Goal: Task Accomplishment & Management: Manage account settings

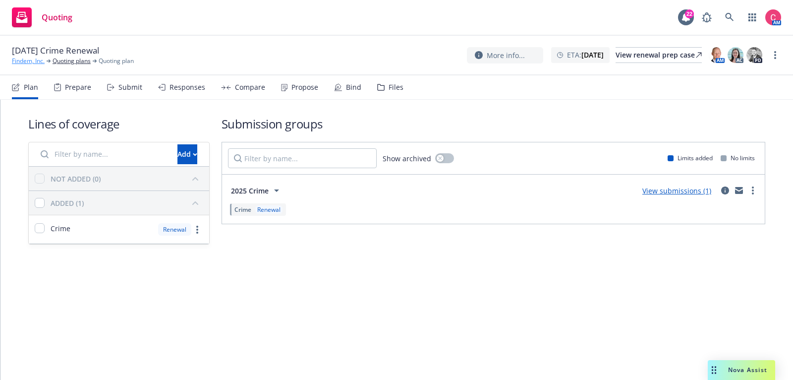
click at [33, 58] on link "Findem, Inc." at bounding box center [28, 61] width 33 height 9
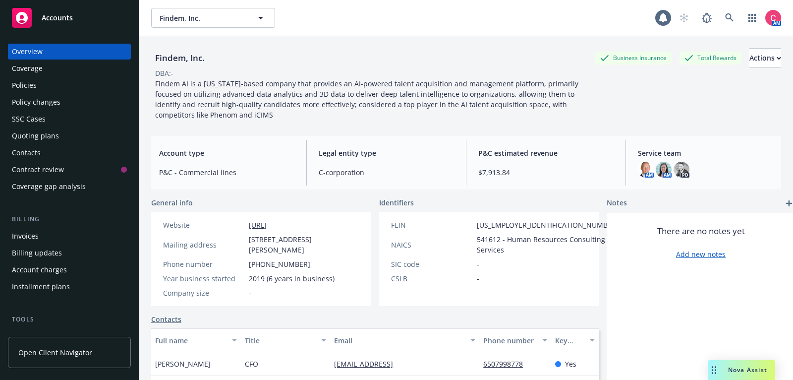
click at [46, 83] on div "Policies" at bounding box center [69, 85] width 115 height 16
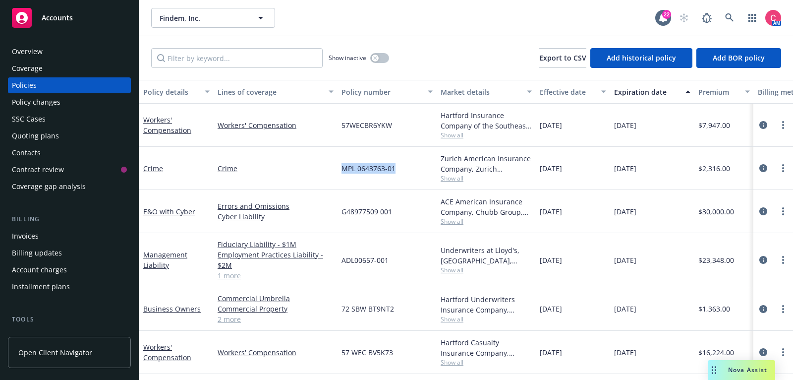
drag, startPoint x: 340, startPoint y: 169, endPoint x: 397, endPoint y: 173, distance: 57.2
click at [397, 173] on div "MPL 0643763-01" at bounding box center [387, 168] width 99 height 43
copy span "MPL 0643763-01"
click at [455, 178] on span "Show all" at bounding box center [486, 178] width 91 height 8
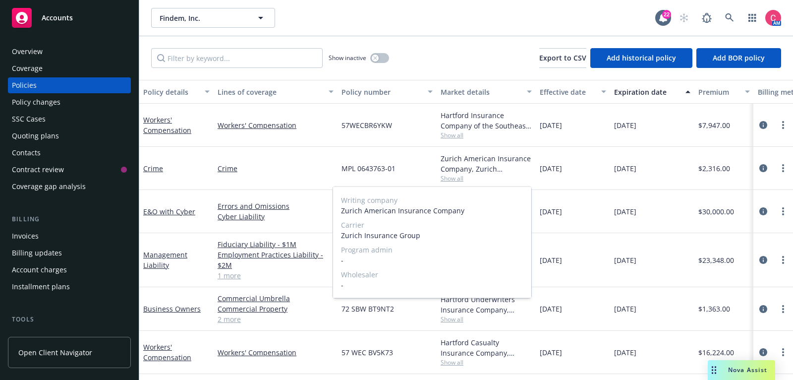
click at [455, 178] on span "Show all" at bounding box center [486, 178] width 91 height 8
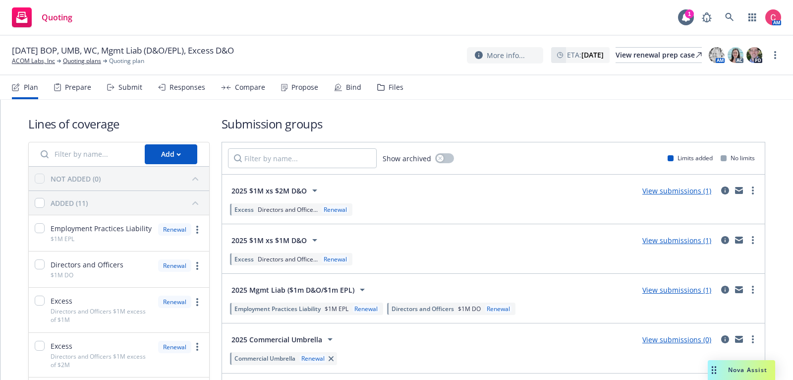
click at [389, 91] on div "Files" at bounding box center [396, 87] width 15 height 8
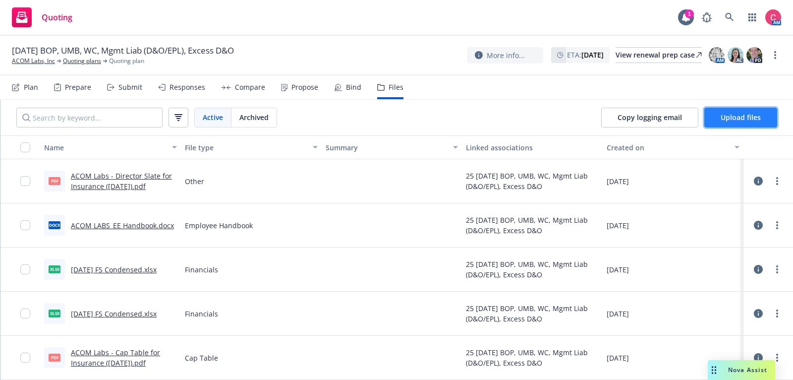
click at [757, 114] on span "Upload files" at bounding box center [741, 117] width 40 height 9
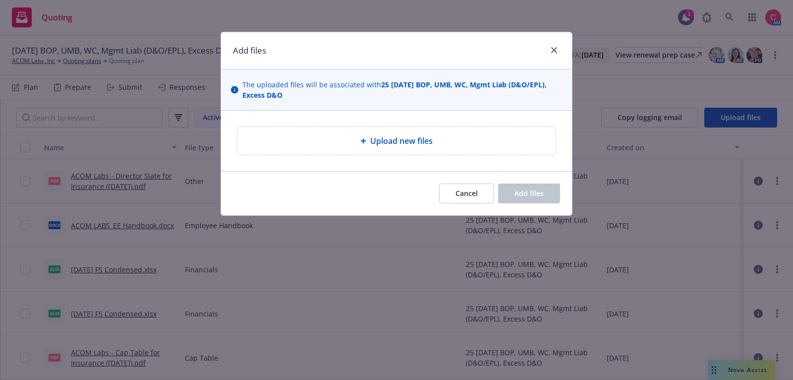
click at [425, 151] on div "Upload new files" at bounding box center [396, 141] width 318 height 28
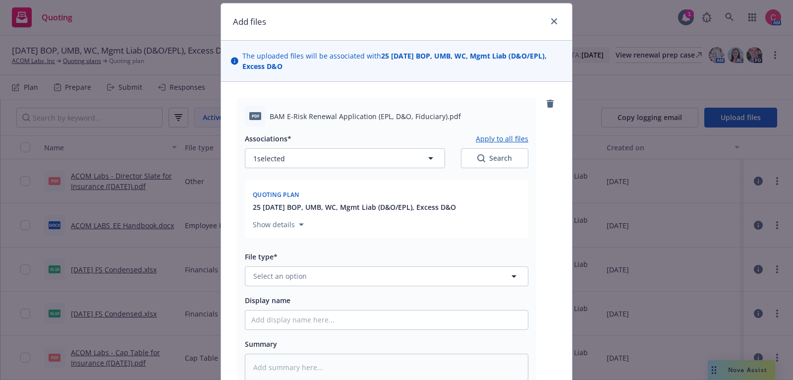
scroll to position [33, 0]
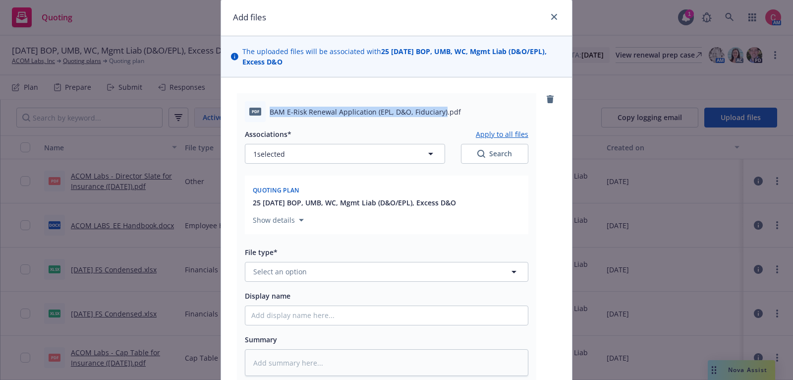
drag, startPoint x: 269, startPoint y: 109, endPoint x: 442, endPoint y: 107, distance: 172.6
click at [442, 107] on span "BAM E-Risk Renewal Application (EPL, D&O, Fiduciary).pdf" at bounding box center [365, 112] width 191 height 10
copy span "BAM E-Risk Renewal Application (EPL, D&O, Fiduciary)"
click at [414, 279] on button "Select an option" at bounding box center [387, 272] width 284 height 20
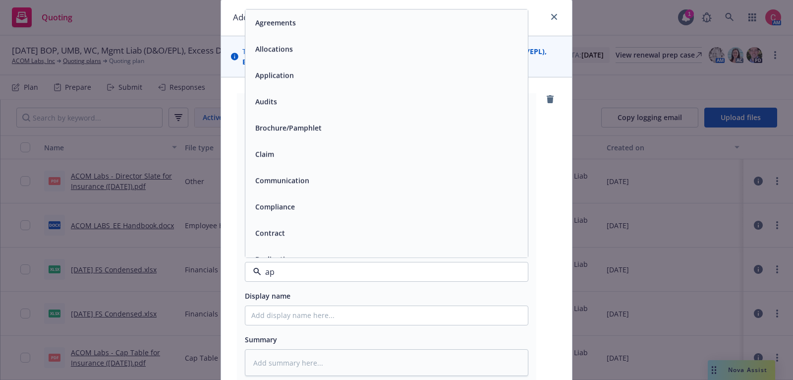
type input "app"
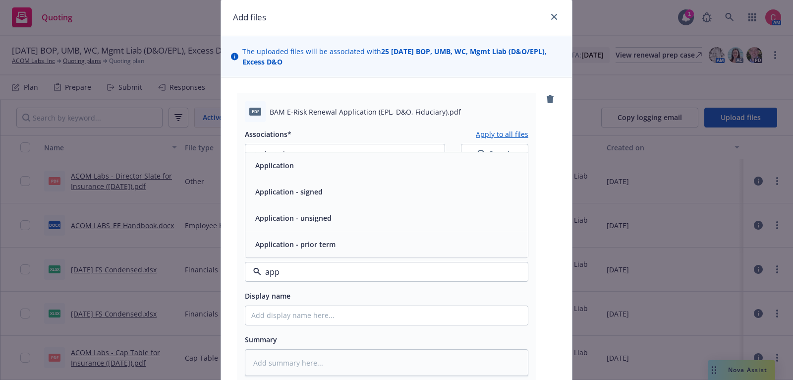
click at [412, 193] on div "Application - signed" at bounding box center [386, 191] width 271 height 14
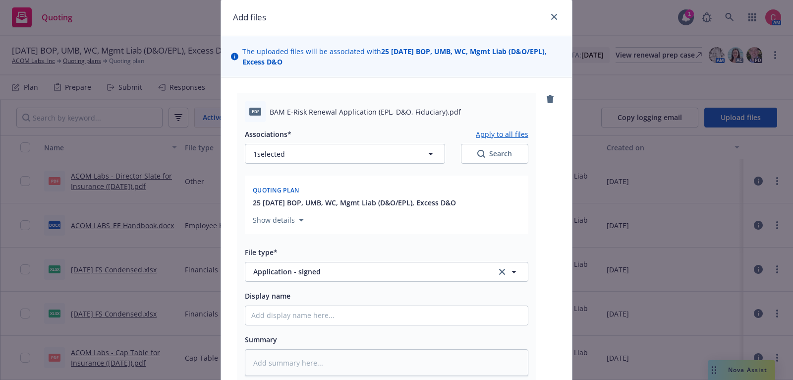
scroll to position [120, 0]
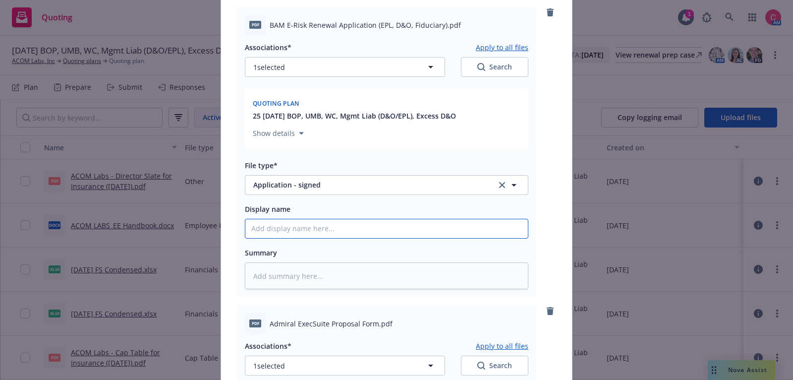
click at [412, 228] on input "Display name" at bounding box center [386, 228] width 283 height 19
type textarea "x"
type input "["
type textarea "x"
type input "[CO"
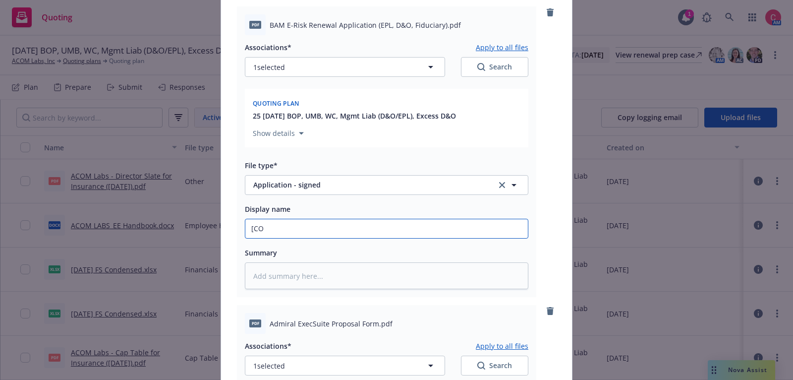
type textarea "x"
type input "[COM"
type textarea "x"
type input "[COMP"
type textarea "x"
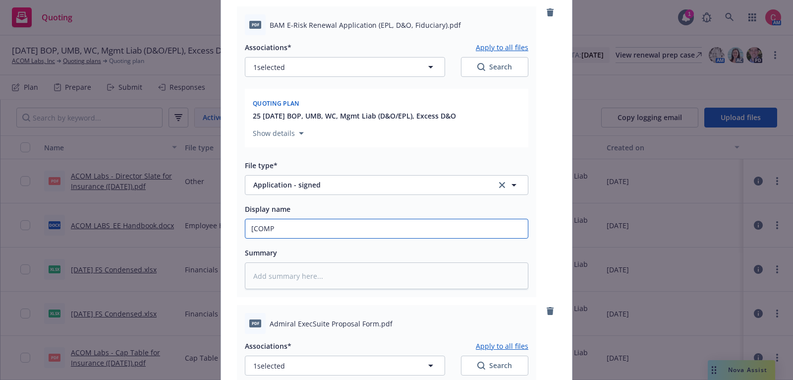
type input "[COMPL"
type textarea "x"
type input "[COMPLE"
type textarea "x"
type input "[COMPLER"
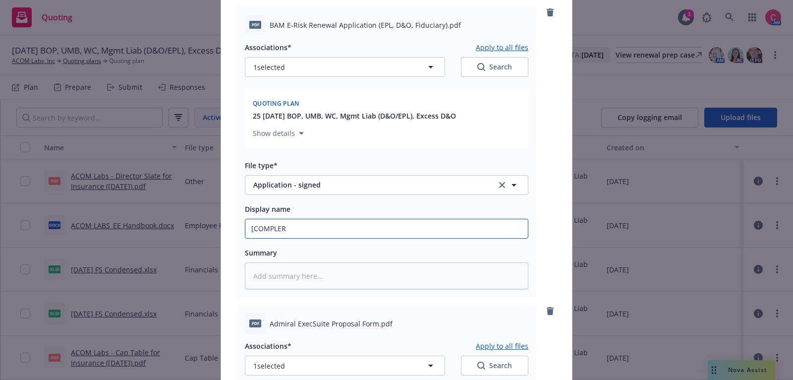
type textarea "x"
type input "[COMPLERE"
type textarea "x"
type input "[COMPLER"
type textarea "x"
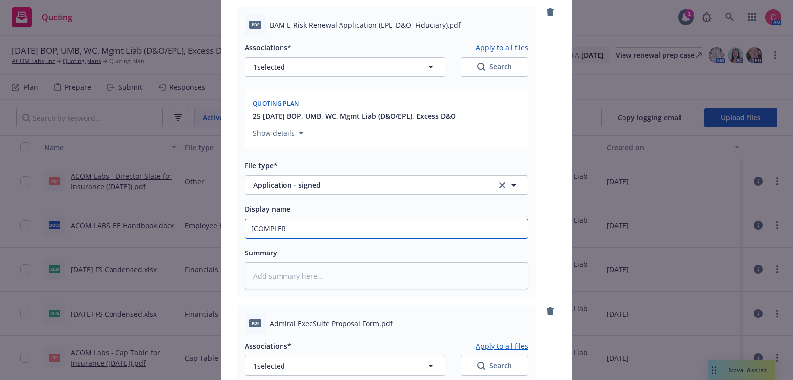
type input "[COMPLE"
type textarea "x"
type input "[COMPL"
type textarea "x"
type input "[COMPLE"
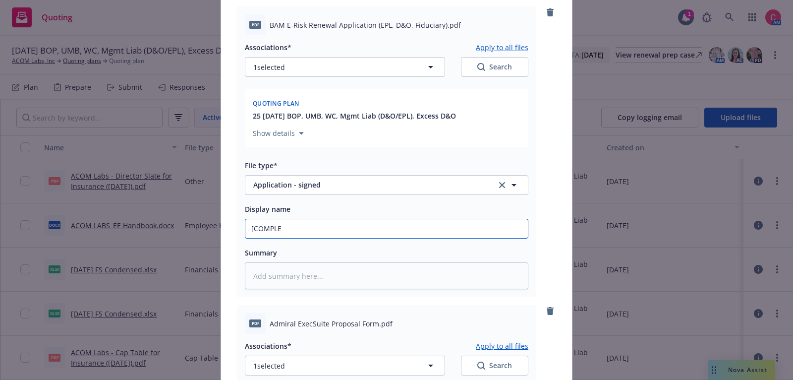
type textarea "x"
type input "[COMPLET"
type textarea "x"
type input "[COMPLETE"
type textarea "x"
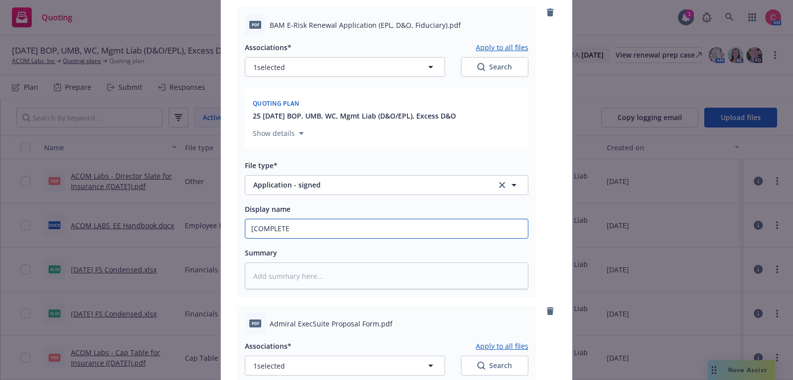
type input "[COMPLETED"
type textarea "x"
type input "[COMPLETED]"
type textarea "x"
type input "[COMPLETED]"
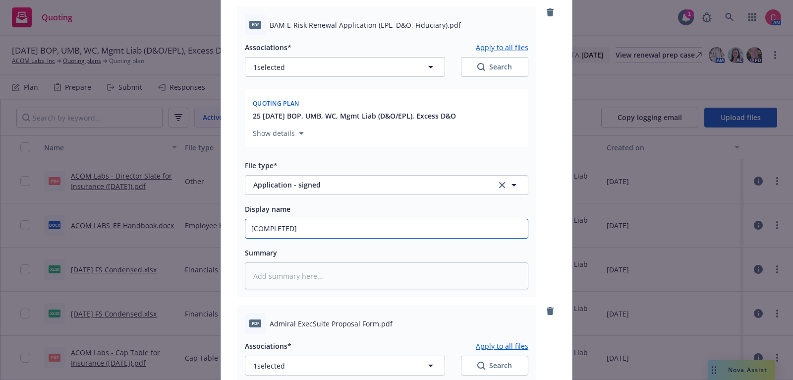
type textarea "x"
type input "[COMPLETED] 2"
type textarea "x"
type input "[COMPLETED] 25"
paste input "BAM E-Risk Renewal Application (EPL, D&O, Fiduciary)"
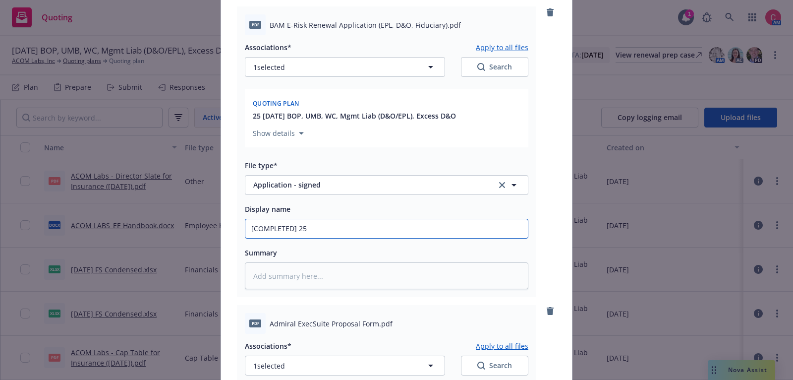
type textarea "x"
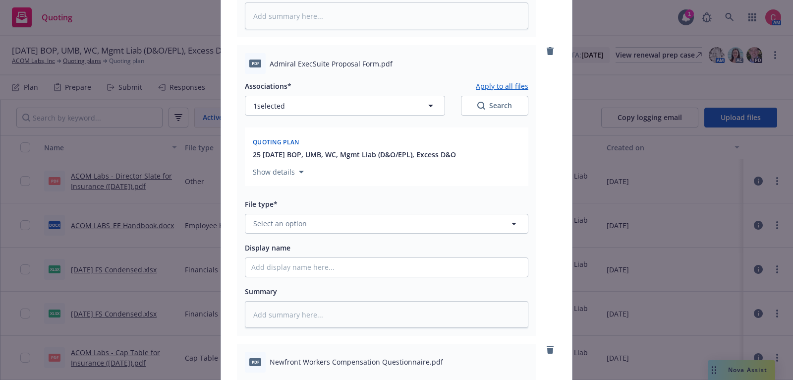
scroll to position [387, 0]
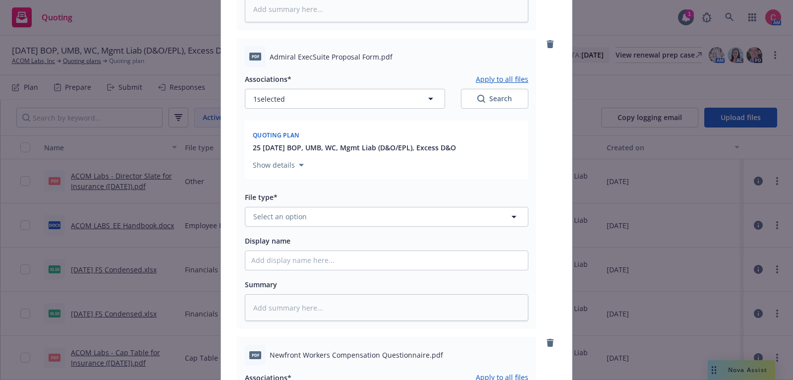
type input "[COMPLETED] 25 BAM E-Risk Renewal Application (EPL, D&O, Fiduciary)"
drag, startPoint x: 269, startPoint y: 55, endPoint x: 375, endPoint y: 54, distance: 106.1
click at [375, 54] on div "pdf Admiral ExecSuite Proposal Form.pdf" at bounding box center [387, 56] width 284 height 21
copy span "Admiral ExecSuite Proposal Form"
click at [328, 220] on button "Select an option" at bounding box center [387, 217] width 284 height 20
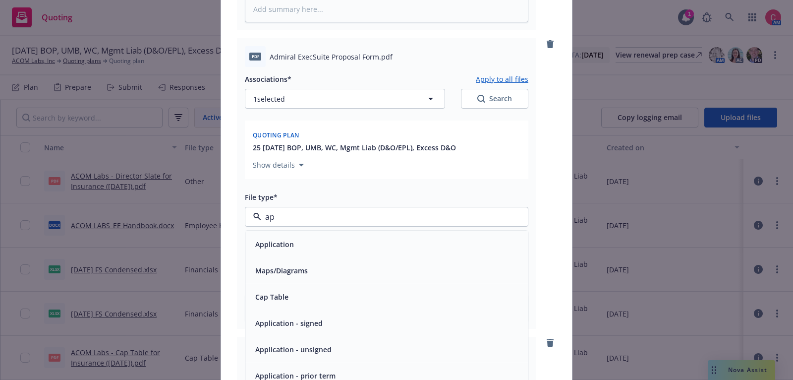
type input "app"
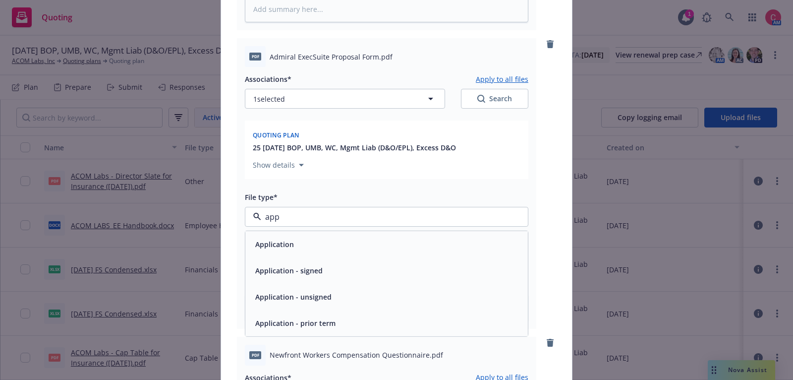
click at [352, 268] on div "Application - signed" at bounding box center [386, 270] width 271 height 14
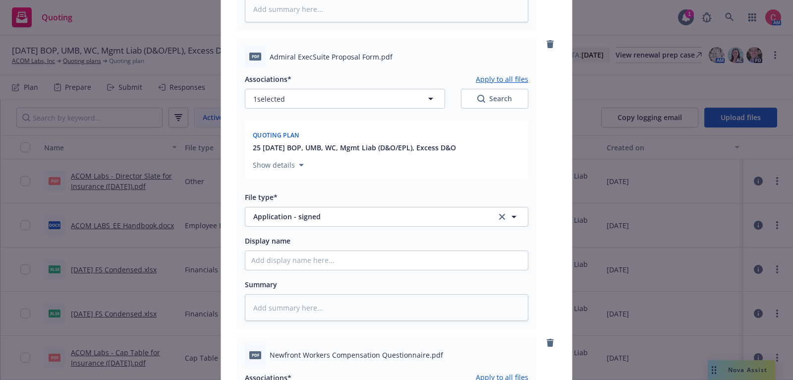
click at [354, 249] on div "Display name" at bounding box center [387, 253] width 284 height 36
click at [356, 262] on input "Display name" at bounding box center [386, 260] width 283 height 19
type textarea "x"
type input "["
type textarea "x"
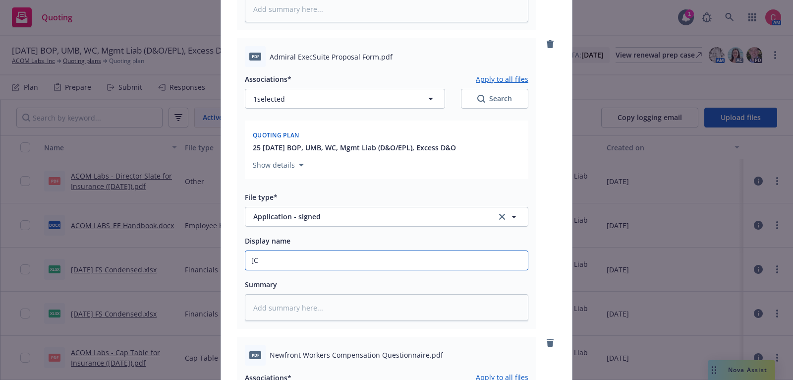
type input "[CO"
type textarea "x"
type input "[COM"
type textarea "x"
type input "[COMP"
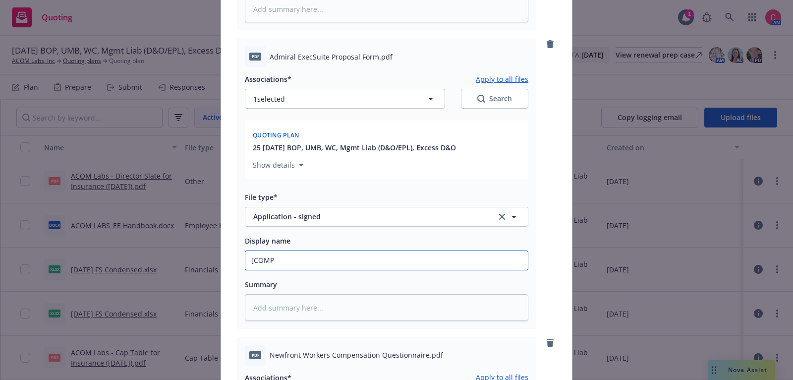
type textarea "x"
type input "[COMPL"
type textarea "x"
type input "[COMPLE"
type textarea "x"
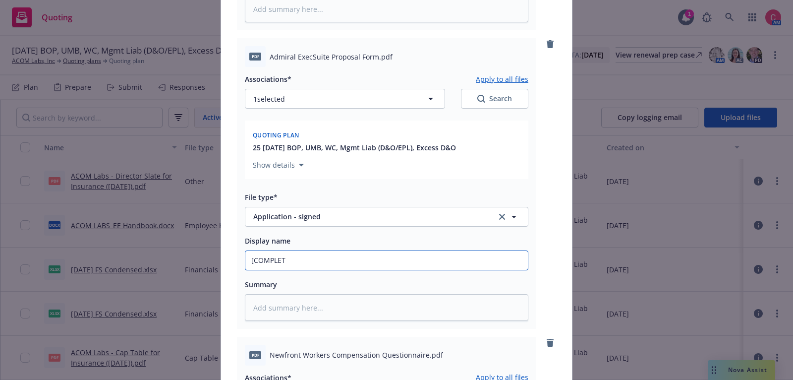
type input "[COMPLETE"
type textarea "x"
type input "[COMPLETED"
type textarea "x"
type input "[COMPLETED]"
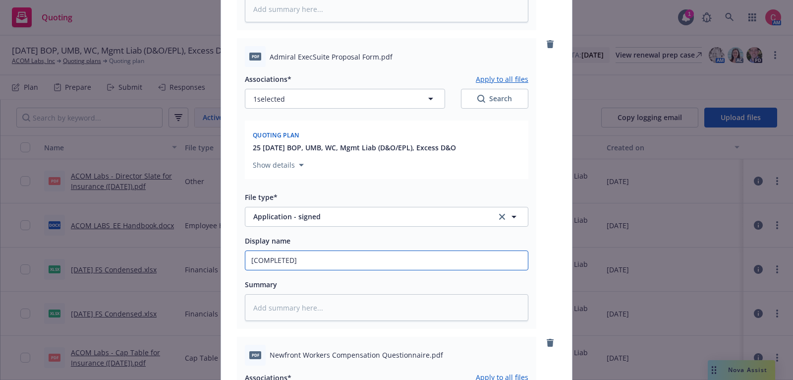
type textarea "x"
type input "[COMPLETED]"
type textarea "x"
type input "[COMPLETED] 25"
type textarea "x"
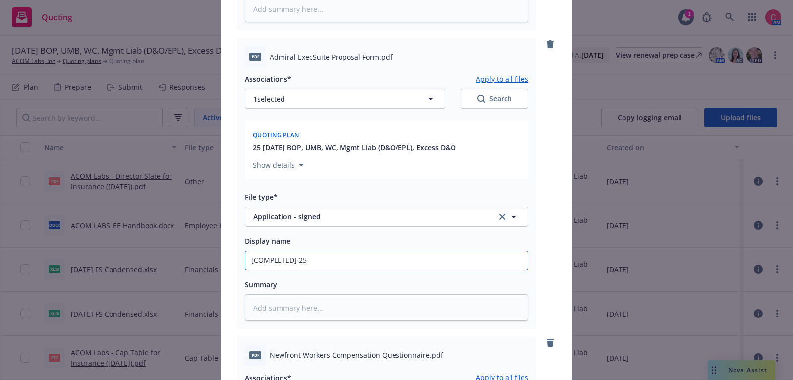
type input "[COMPLETED] 25"
paste input "Admiral ExecSuite Proposal Form"
type textarea "x"
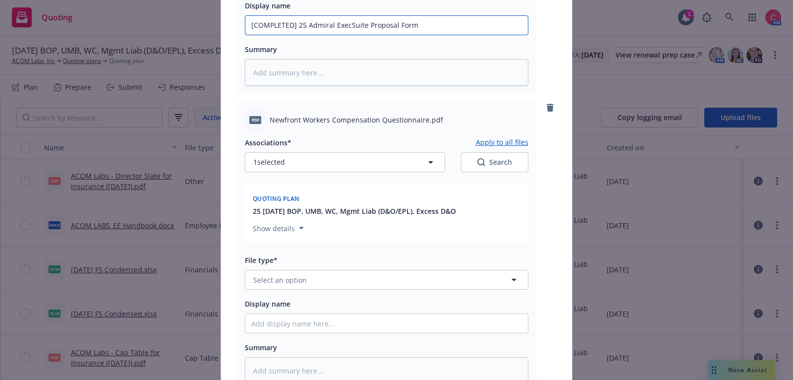
scroll to position [639, 0]
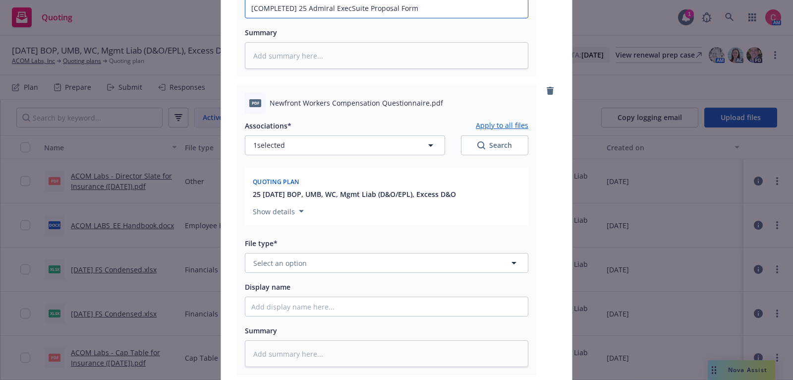
type input "[COMPLETED] 25 Admiral ExecSuite Proposal Form"
drag, startPoint x: 271, startPoint y: 105, endPoint x: 426, endPoint y: 104, distance: 155.2
click at [426, 104] on span "Newfront Workers Compensation Questionnaire.pdf" at bounding box center [357, 103] width 174 height 10
copy span "Newfront Workers Compensation Questionnaire"
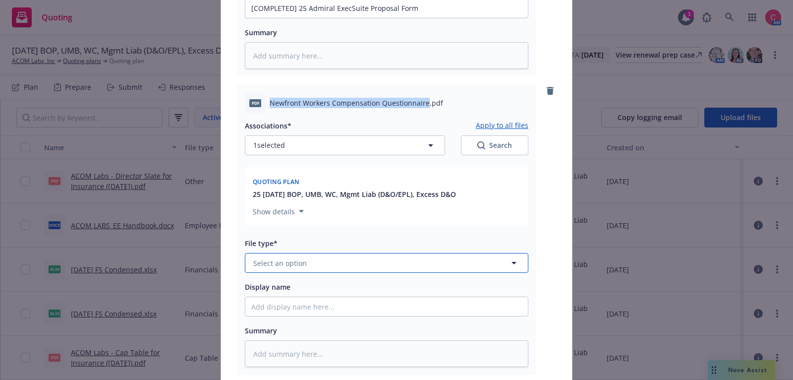
click at [391, 256] on button "Select an option" at bounding box center [387, 263] width 284 height 20
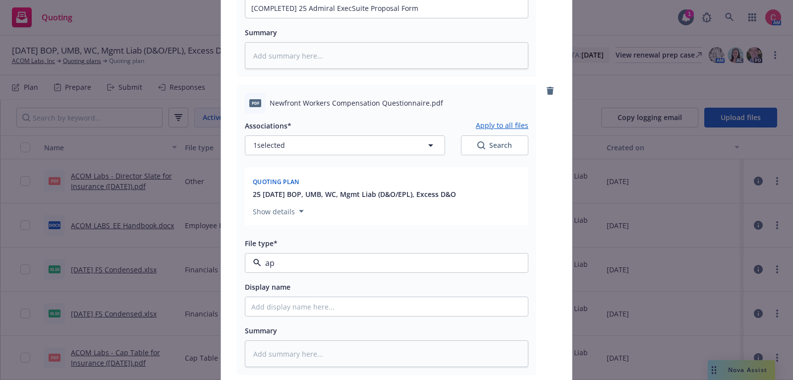
type input "app"
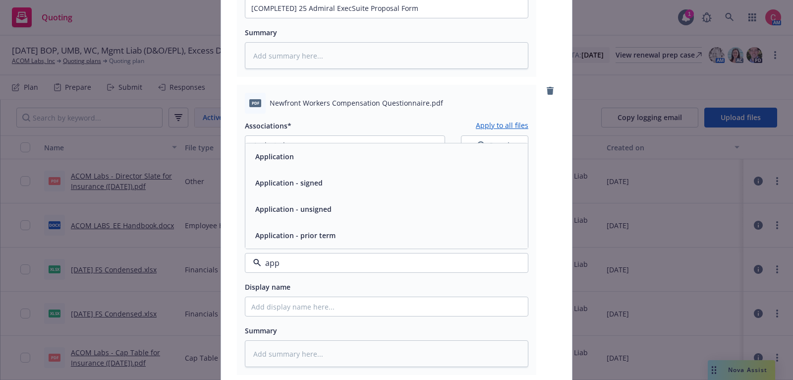
click at [395, 191] on div "Application - signed" at bounding box center [386, 183] width 283 height 26
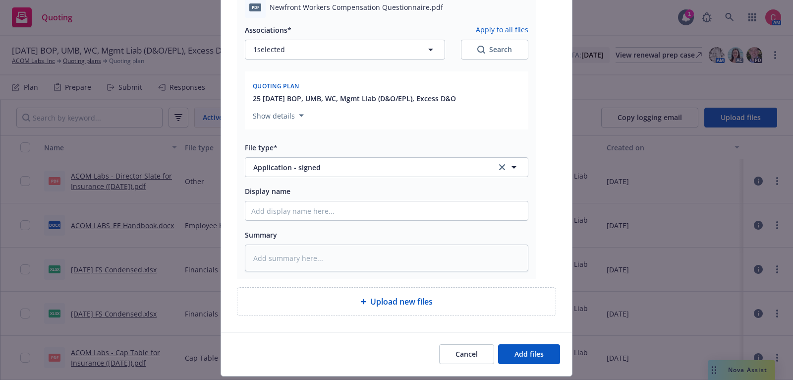
scroll to position [750, 0]
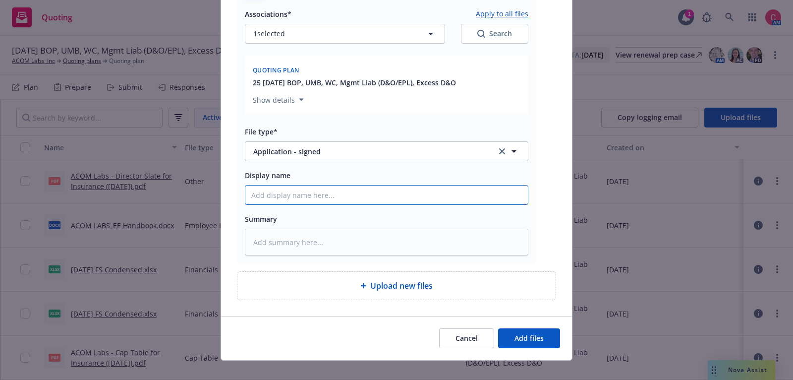
click at [396, 201] on input "Display name" at bounding box center [386, 194] width 283 height 19
type textarea "x"
type input "["
type textarea "x"
type input "[CO"
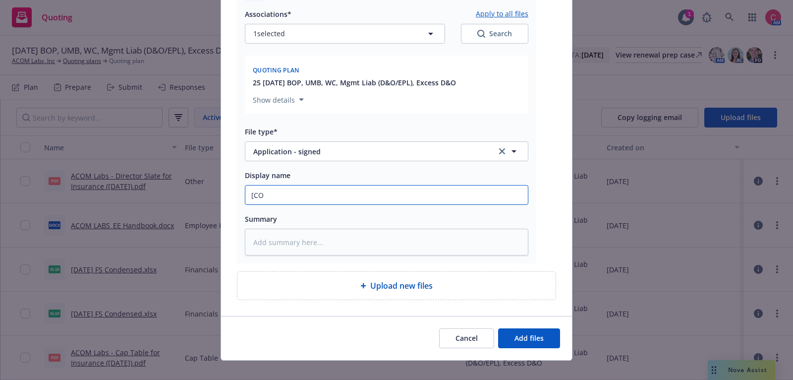
type textarea "x"
type input "[COM"
type textarea "x"
type input "[COMP"
type textarea "x"
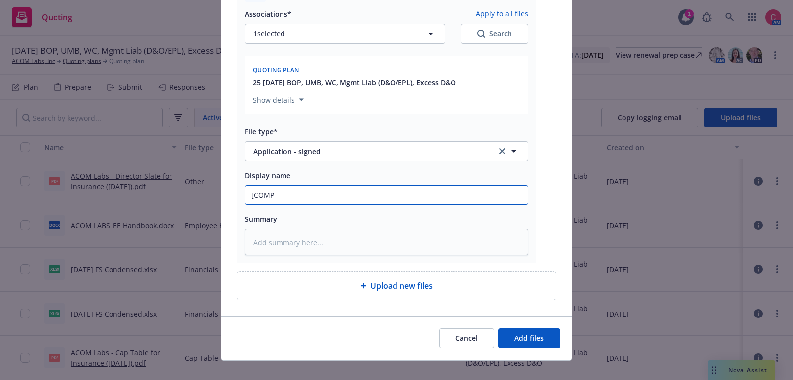
type input "[COMPL"
type textarea "x"
type input "[COMPLET"
type textarea "x"
type input "[COMPLETE"
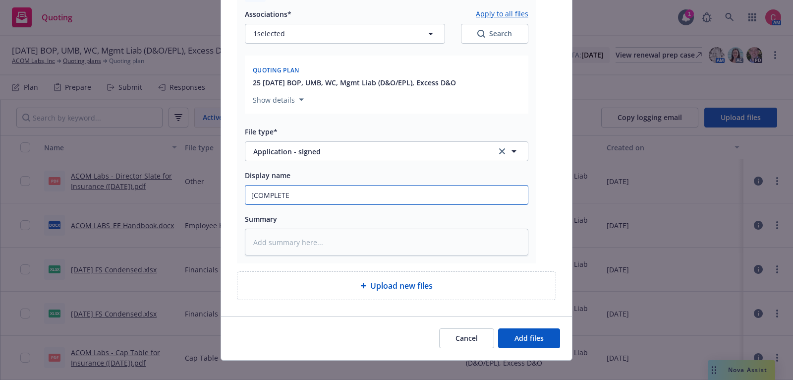
type textarea "x"
type input "[COMPLETED]"
type textarea "x"
type input "[COMPLETED]"
type textarea "x"
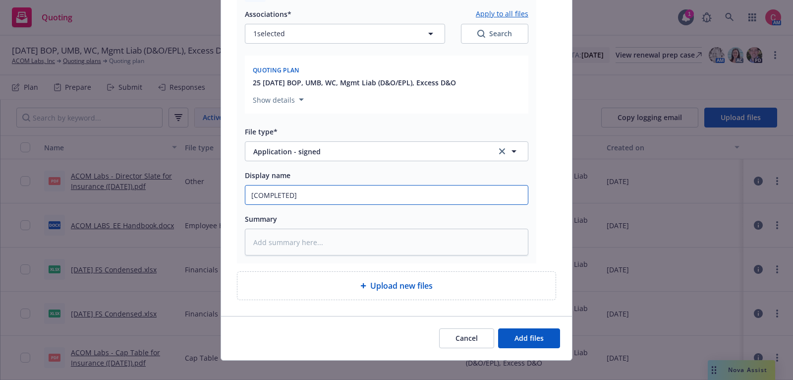
type input "[COMPLETED] 2"
type textarea "x"
type input "[COMPLETED] 25"
type textarea "x"
type input "[COMPLETED] 25"
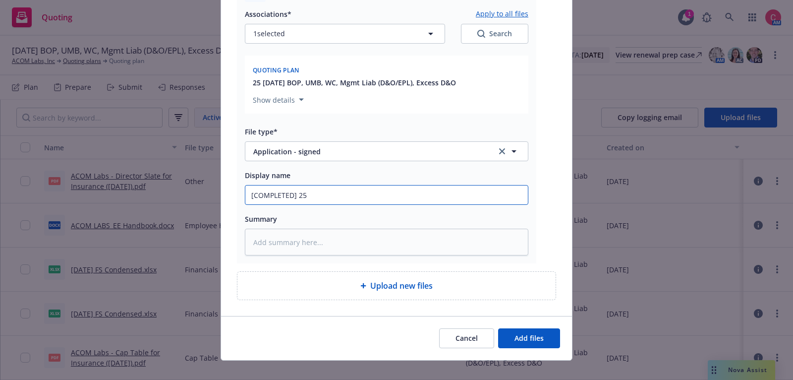
paste input "Newfront Workers Compensation Questionnaire"
type textarea "x"
type input "[COMPLETED] 25 Newfront Workers Compensation Questionnaire"
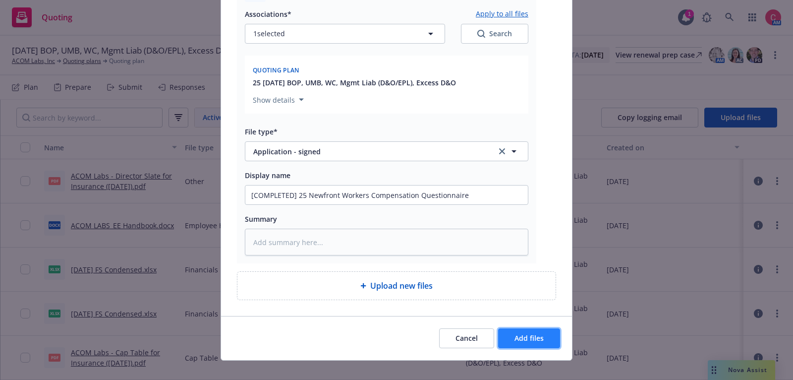
click at [541, 333] on span "Add files" at bounding box center [529, 337] width 29 height 9
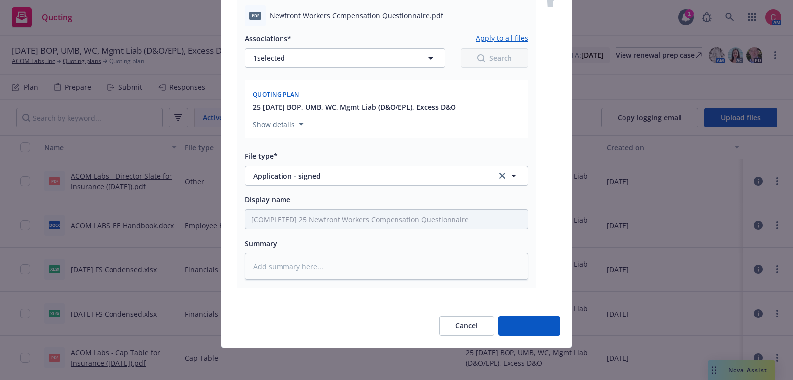
scroll to position [725, 0]
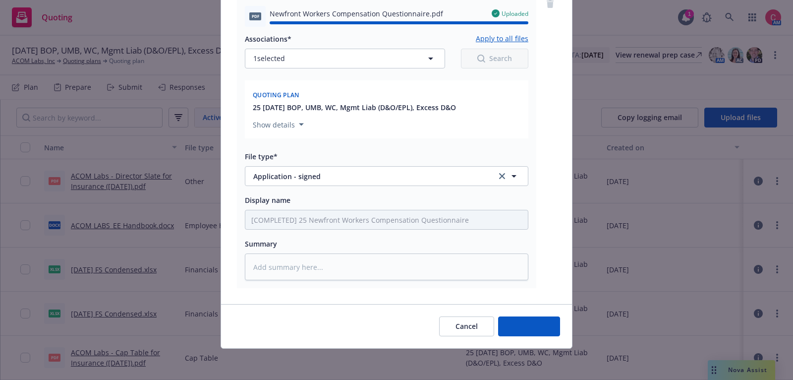
type textarea "x"
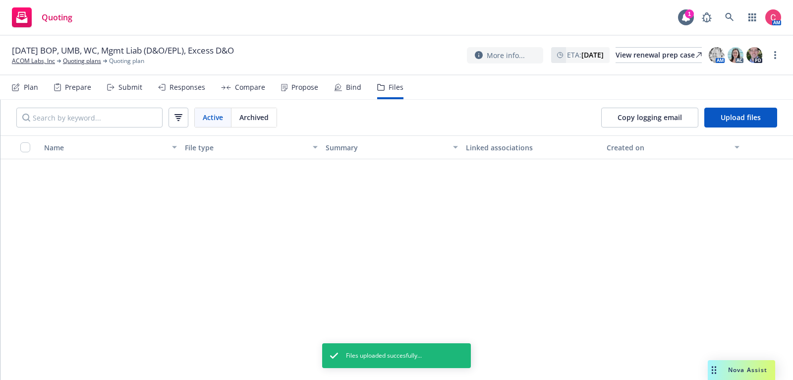
scroll to position [0, 0]
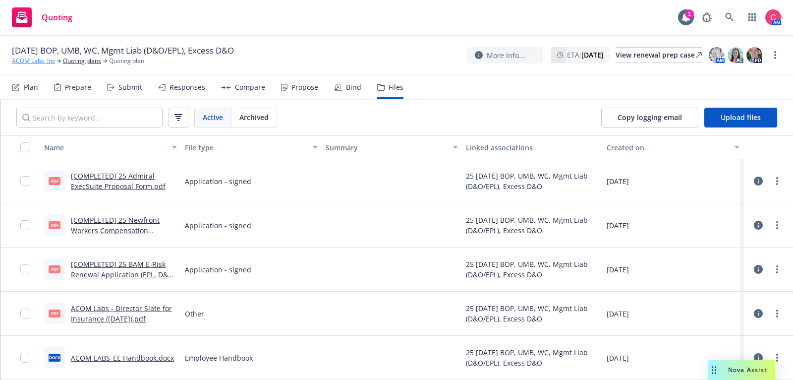
click at [17, 60] on link "ACOM Labs, Inc" at bounding box center [33, 61] width 43 height 9
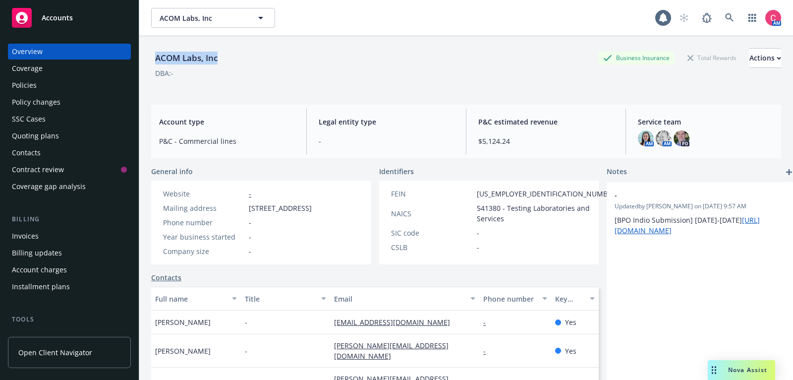
drag, startPoint x: 155, startPoint y: 58, endPoint x: 218, endPoint y: 63, distance: 63.2
click at [218, 63] on div "ACOM Labs, Inc" at bounding box center [186, 58] width 70 height 13
copy div "ACOM Labs, Inc"
